Goal: Task Accomplishment & Management: Use online tool/utility

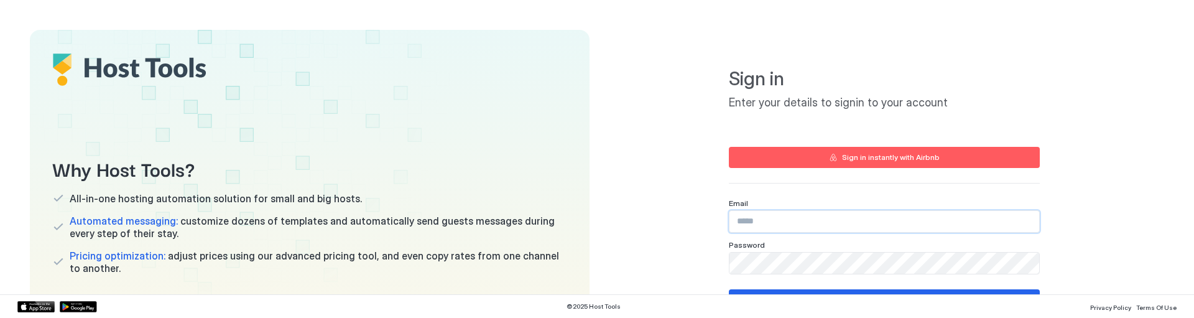
click at [753, 220] on input "Input Field" at bounding box center [885, 221] width 310 height 21
paste input "**********"
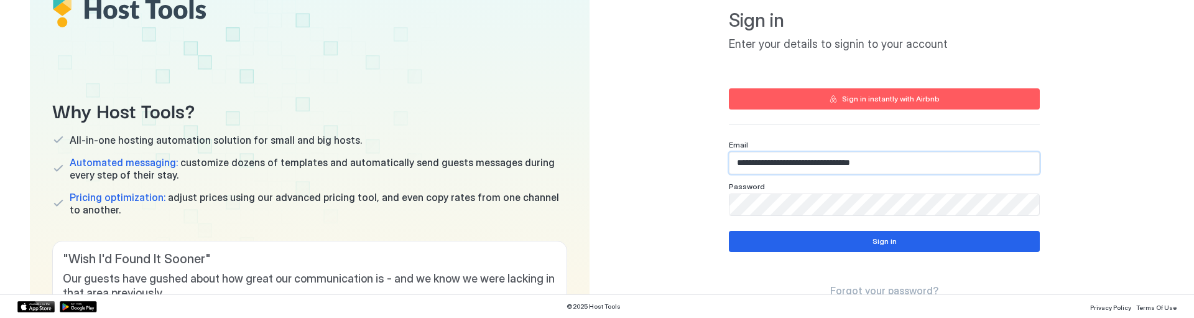
scroll to position [62, 0]
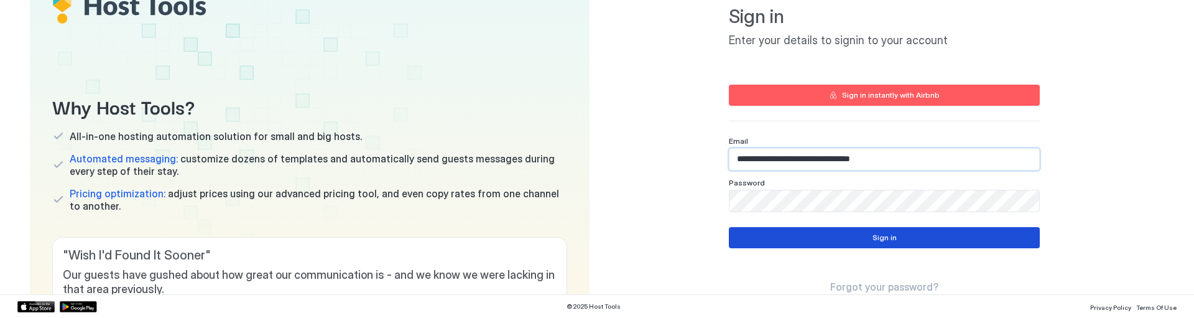
type input "**********"
click at [857, 236] on button "Sign in" at bounding box center [884, 237] width 311 height 21
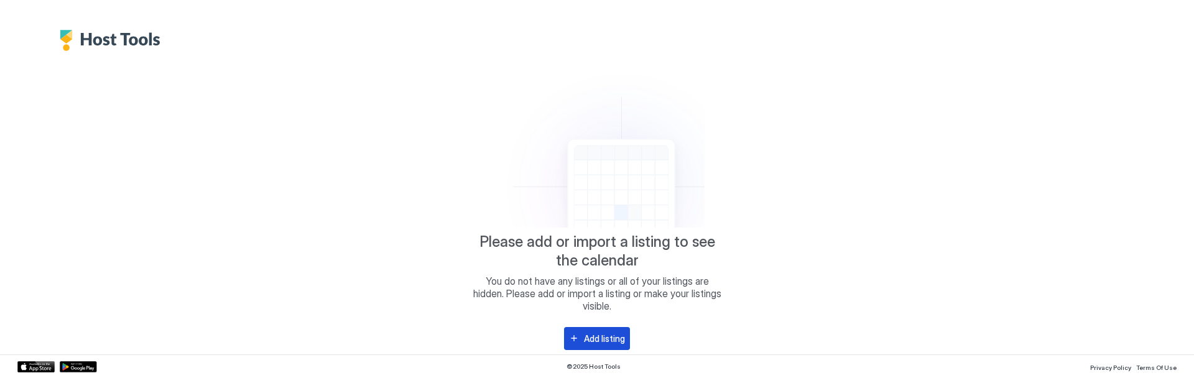
click at [603, 317] on div "Add listing" at bounding box center [604, 338] width 41 height 13
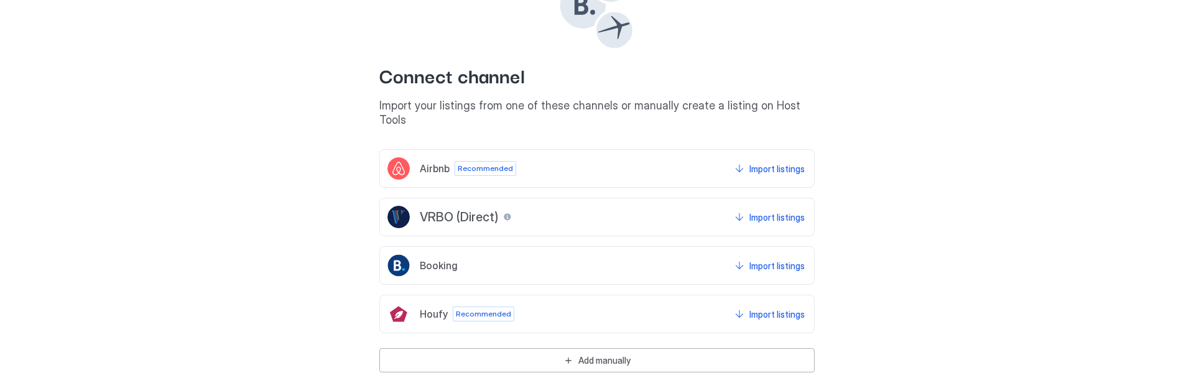
scroll to position [124, 0]
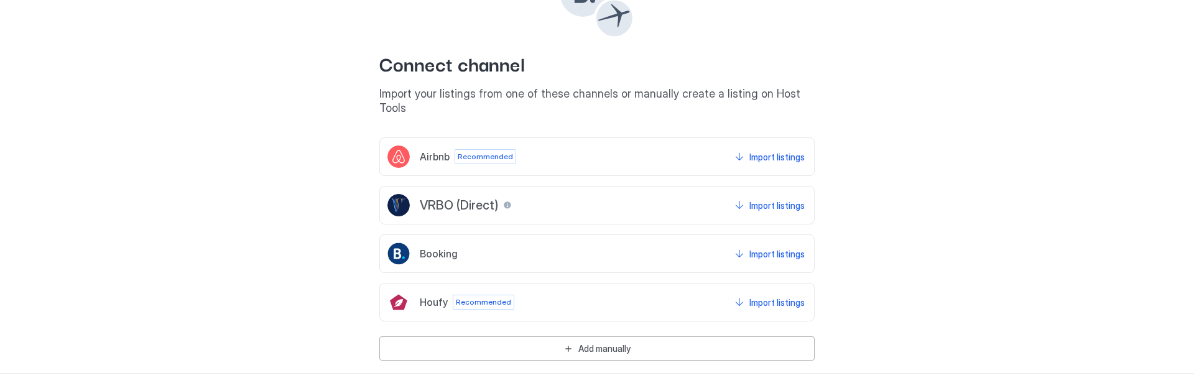
click at [571, 237] on div "Booking Import listings" at bounding box center [596, 253] width 435 height 39
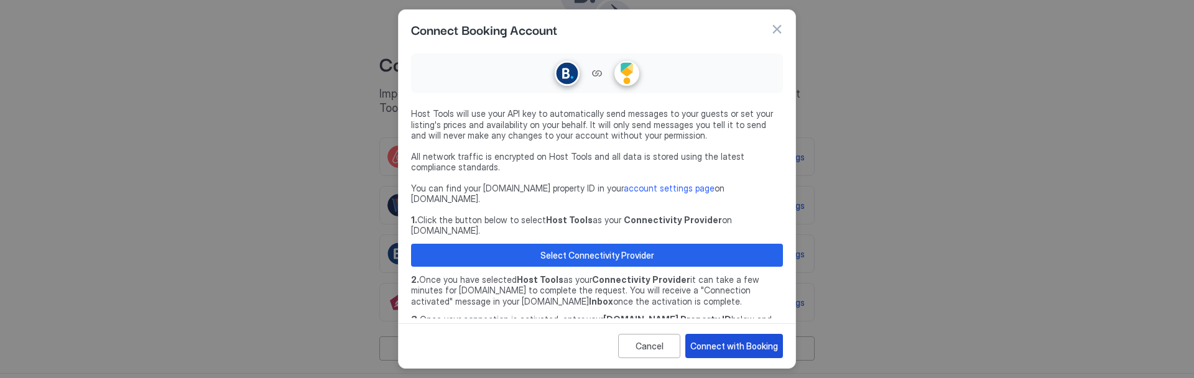
click at [742, 317] on div "Connect with Booking" at bounding box center [734, 346] width 88 height 13
click at [733, 317] on div "Connect with Booking" at bounding box center [734, 346] width 88 height 13
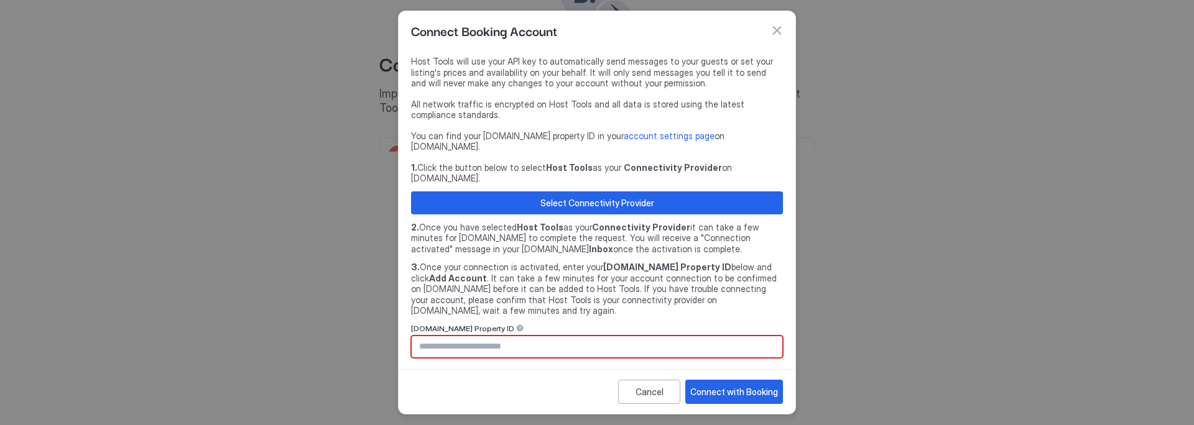
scroll to position [81, 0]
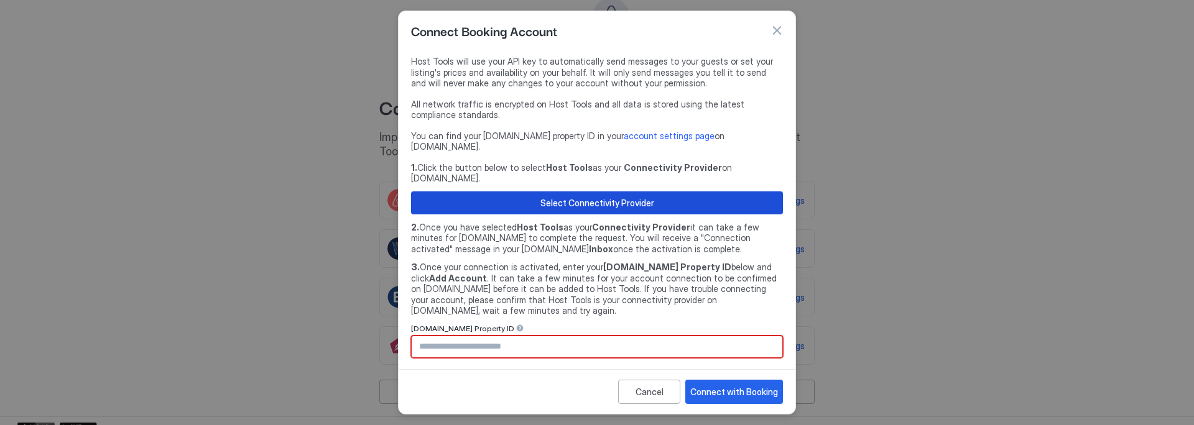
click at [591, 197] on div "Select Connectivity Provider" at bounding box center [597, 203] width 114 height 13
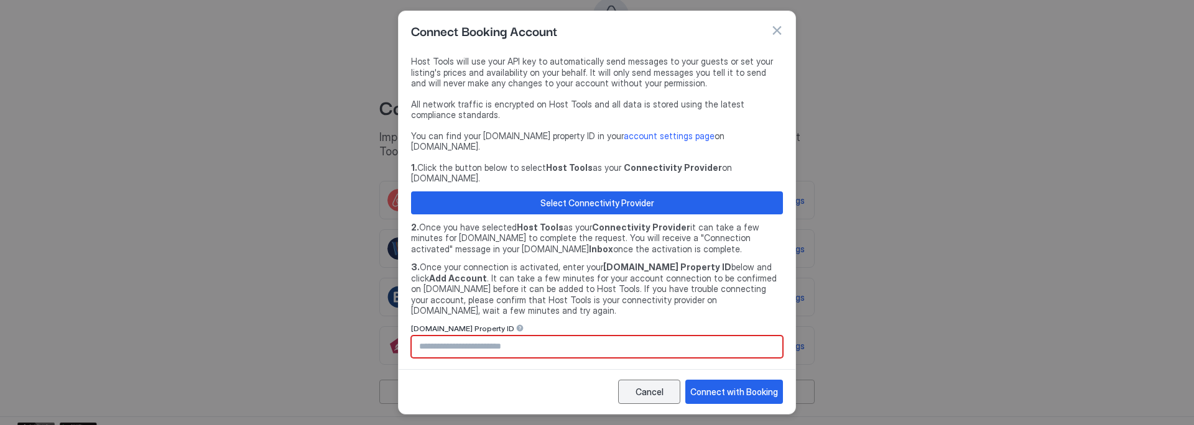
click at [660, 317] on div "Cancel" at bounding box center [650, 392] width 28 height 13
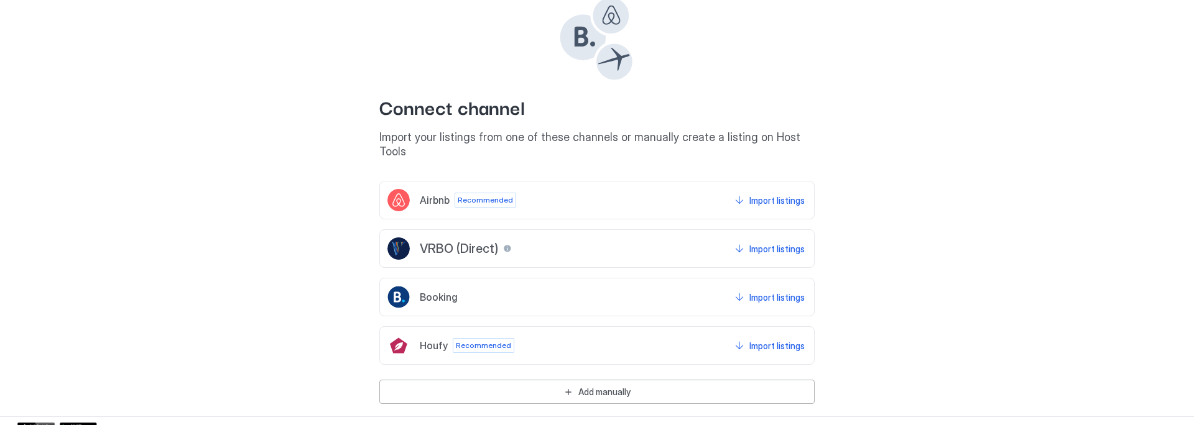
click at [537, 317] on div "Houfy Recommended Import listings" at bounding box center [596, 346] width 435 height 39
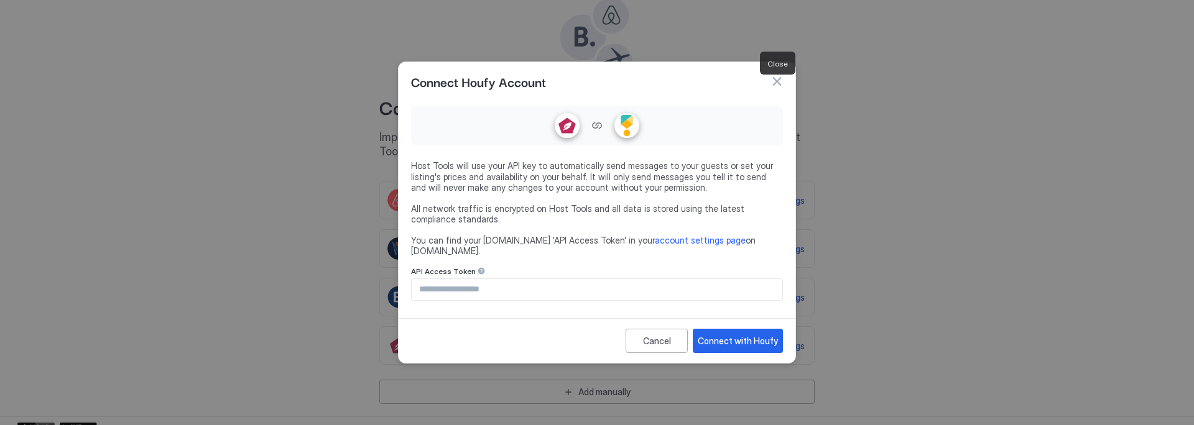
click at [778, 88] on button "button" at bounding box center [777, 81] width 12 height 12
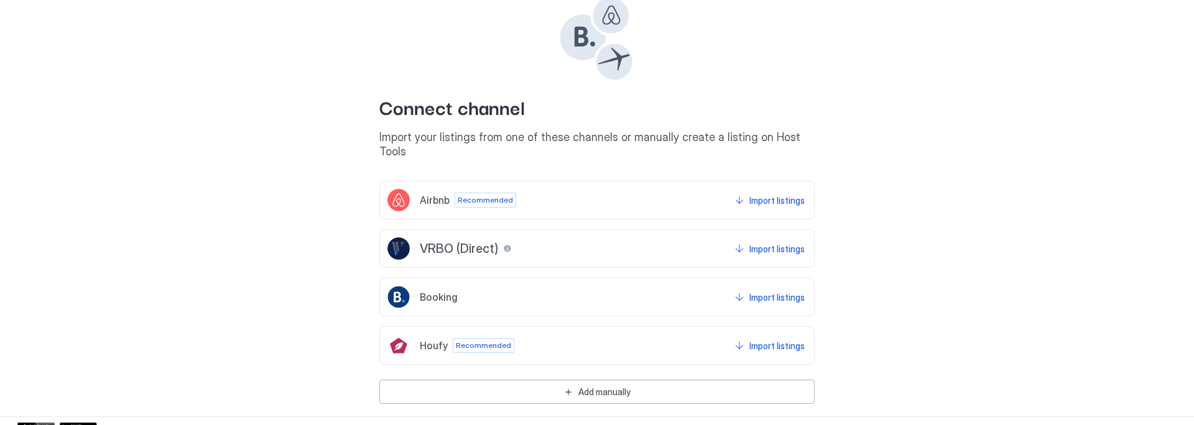
click at [521, 185] on div "Airbnb Recommended Import listings" at bounding box center [596, 200] width 435 height 39
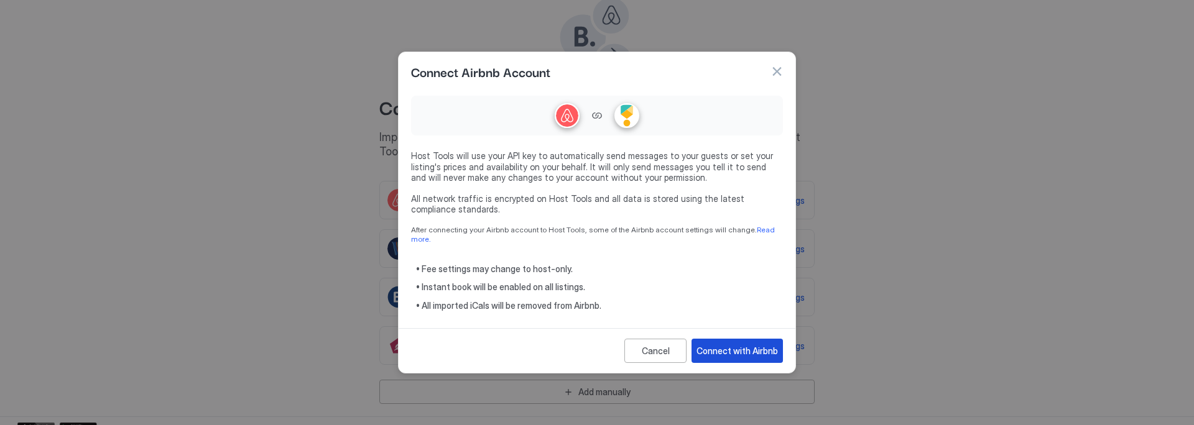
click at [746, 317] on div "Connect with Airbnb" at bounding box center [737, 351] width 81 height 13
